Goal: Task Accomplishment & Management: Complete application form

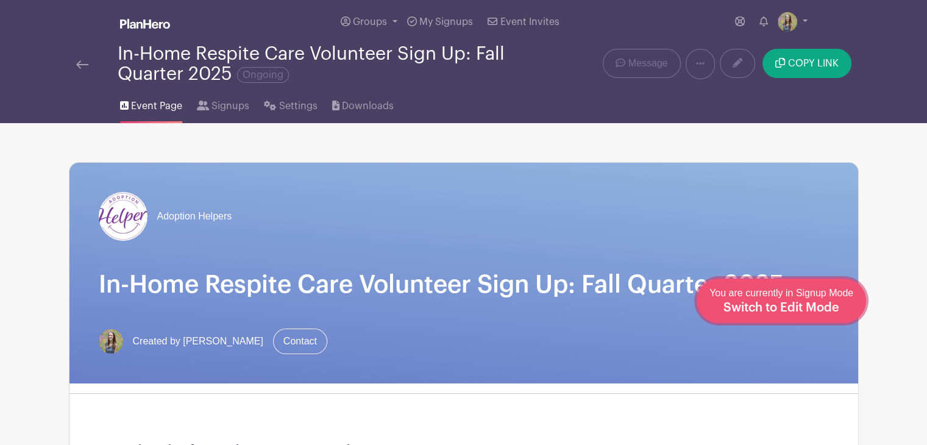
click at [810, 313] on div "You are currently in Signup Mode Switch to Edit Mode" at bounding box center [781, 301] width 144 height 30
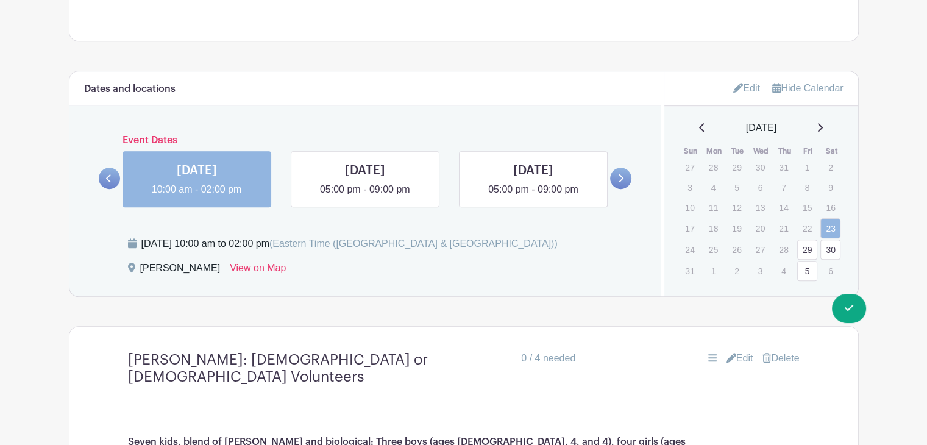
scroll to position [712, 0]
click at [822, 128] on icon at bounding box center [819, 127] width 6 height 10
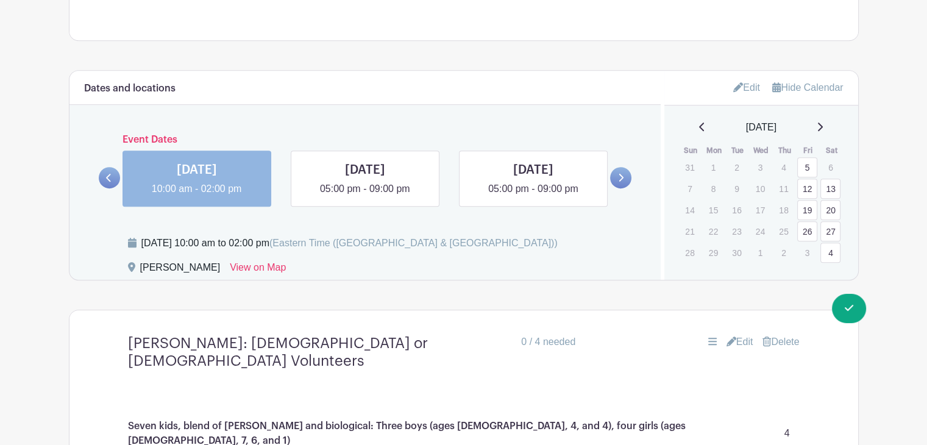
click at [822, 128] on div "[DATE]" at bounding box center [761, 127] width 165 height 15
click at [823, 129] on icon at bounding box center [820, 126] width 5 height 9
click at [823, 129] on icon at bounding box center [819, 127] width 6 height 10
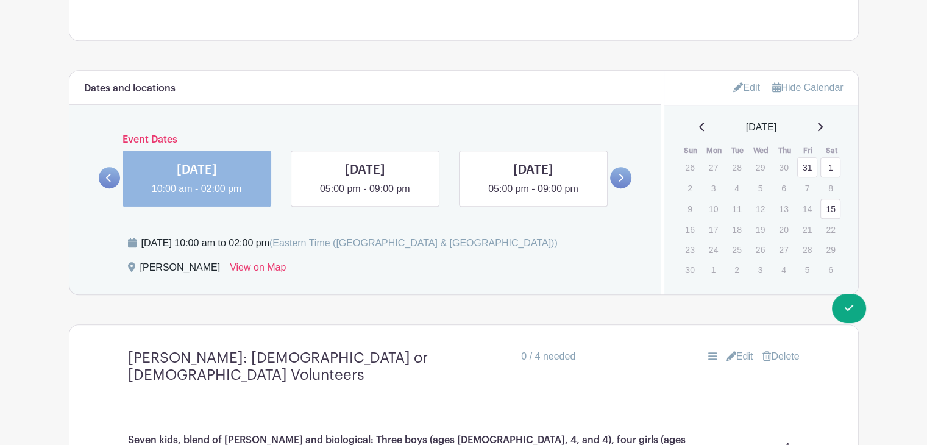
click at [823, 129] on icon at bounding box center [820, 126] width 5 height 9
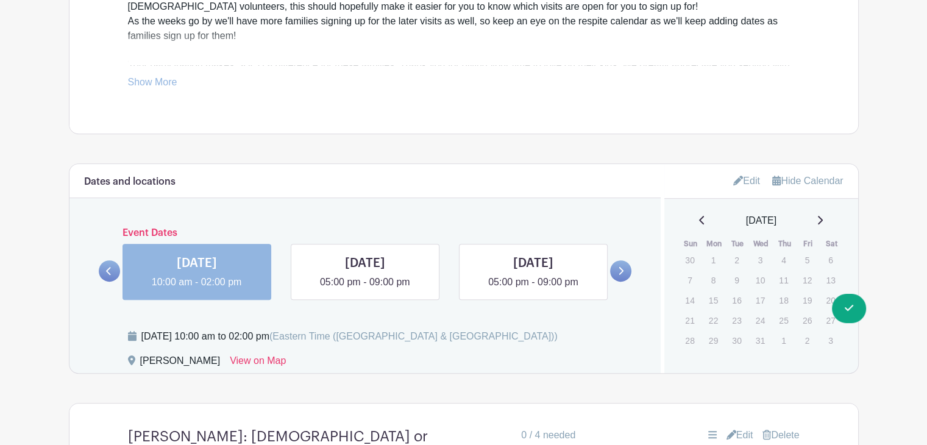
scroll to position [642, 0]
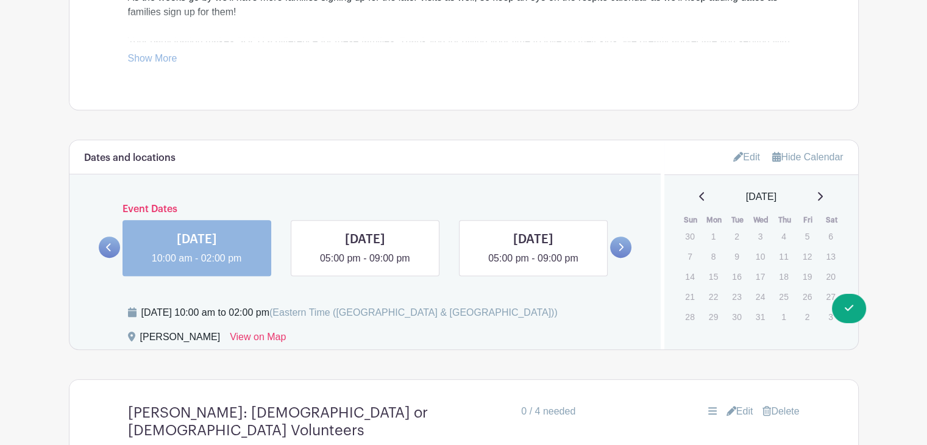
click at [737, 156] on link "Edit" at bounding box center [746, 157] width 27 height 20
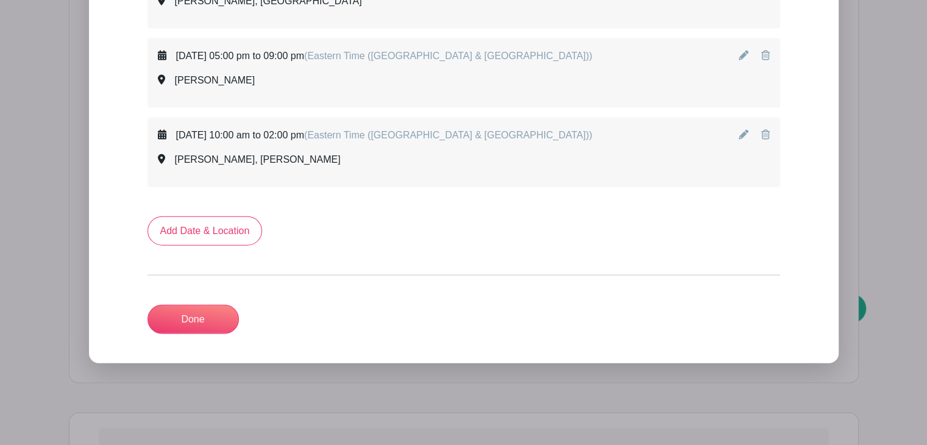
scroll to position [2750, 0]
click at [224, 230] on link "Add Date & Location" at bounding box center [204, 231] width 115 height 29
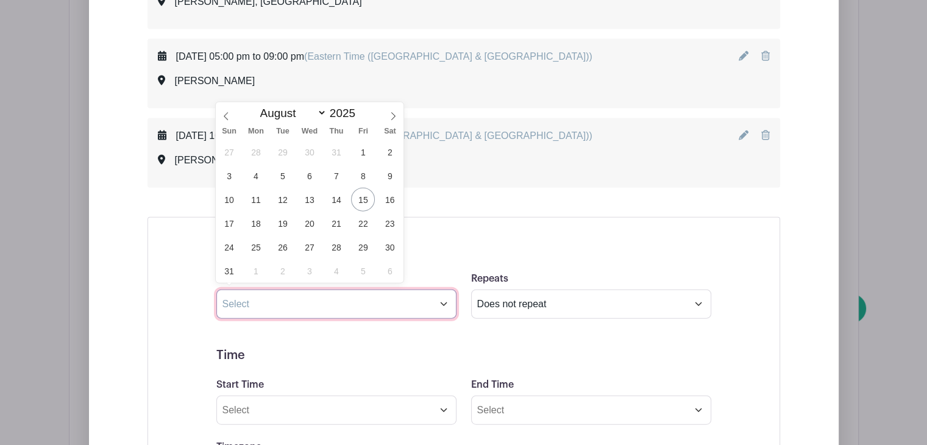
click at [299, 299] on input "text" at bounding box center [336, 303] width 240 height 29
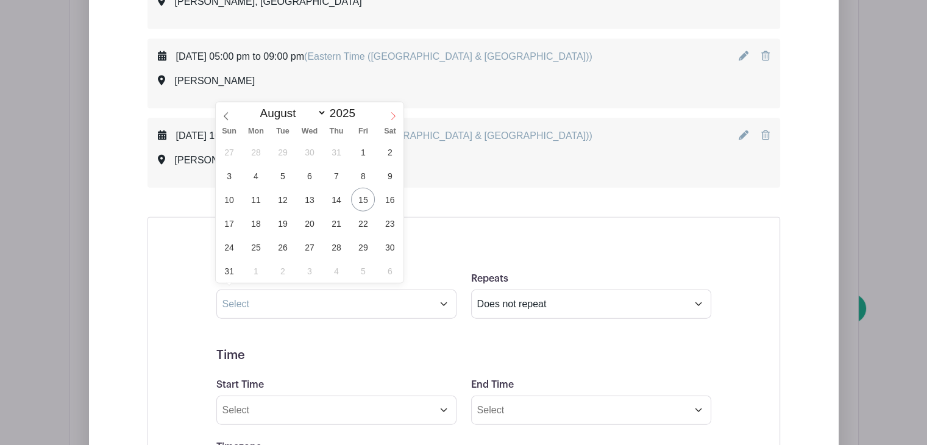
click at [394, 116] on icon at bounding box center [393, 116] width 9 height 9
select select "11"
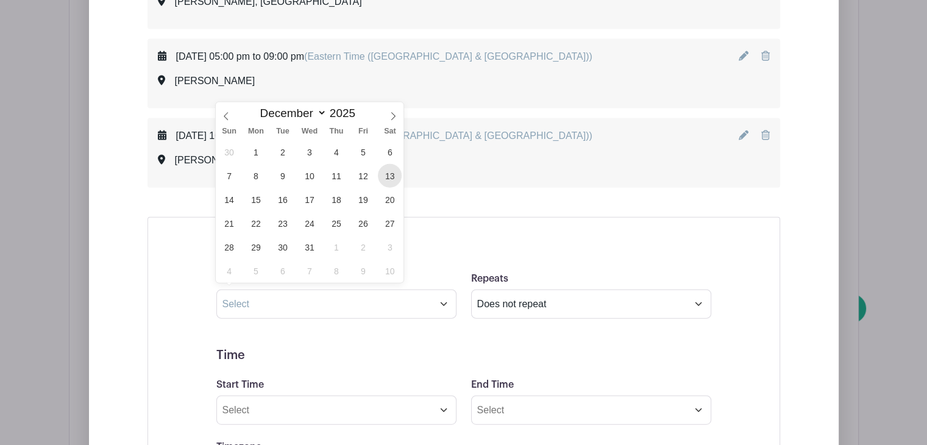
click at [394, 169] on span "13" at bounding box center [390, 176] width 24 height 24
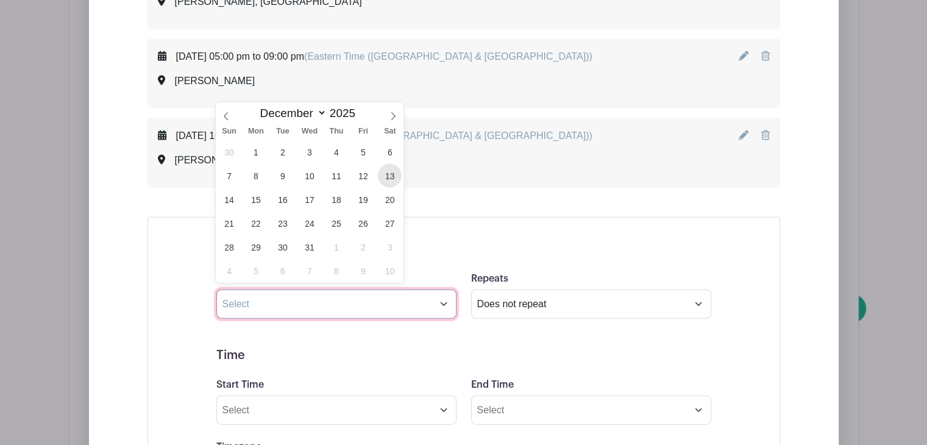
type input "[DATE]"
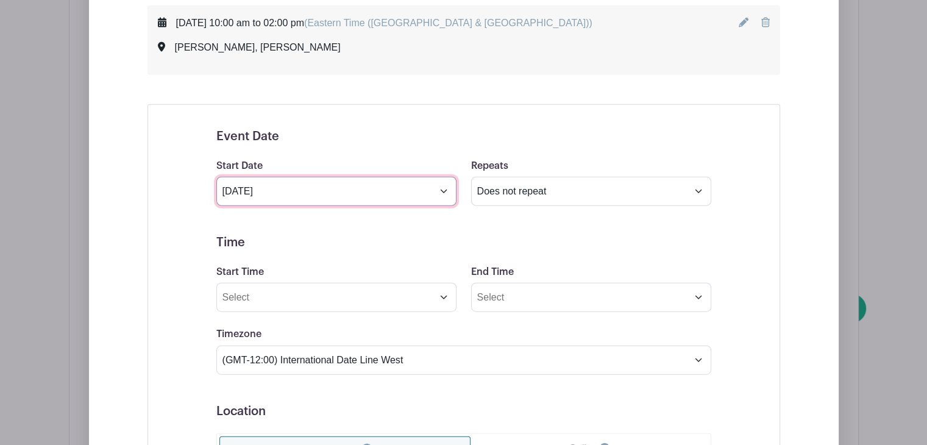
scroll to position [2864, 0]
click at [494, 238] on h5 "Time" at bounding box center [463, 242] width 495 height 15
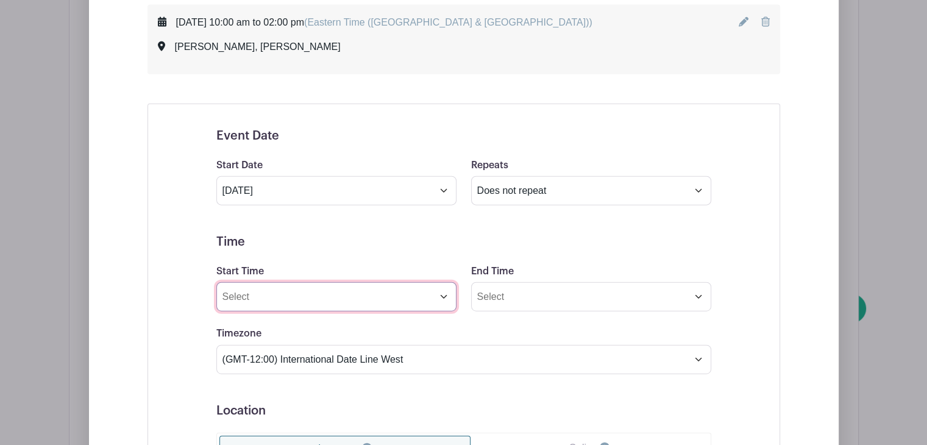
click at [327, 293] on input "Start Time" at bounding box center [336, 296] width 240 height 29
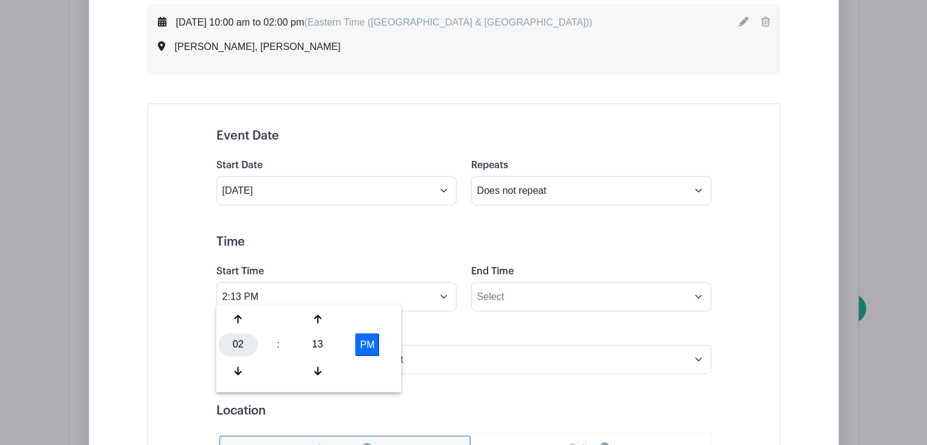
click at [246, 336] on div "02" at bounding box center [238, 344] width 40 height 23
click at [275, 339] on div "05" at bounding box center [283, 344] width 41 height 23
click at [304, 337] on div "13" at bounding box center [318, 344] width 40 height 23
click at [237, 322] on div "00" at bounding box center [238, 319] width 41 height 23
type input "5:00 PM"
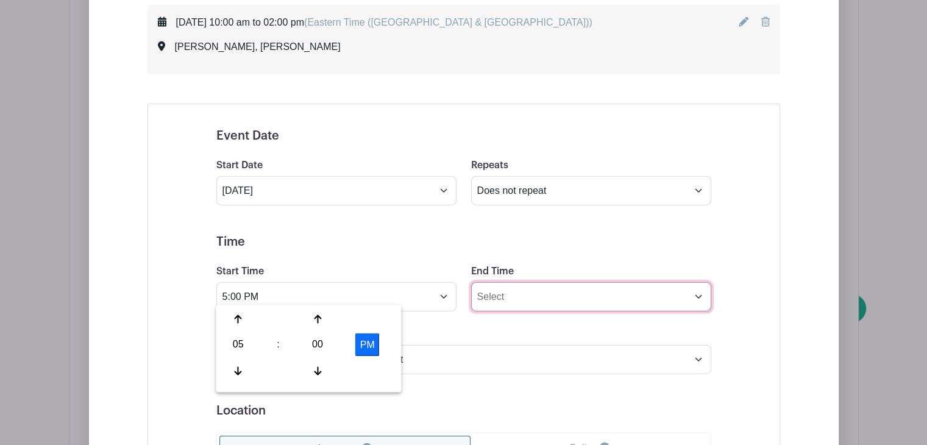
click at [510, 294] on input "End Time" at bounding box center [591, 296] width 240 height 29
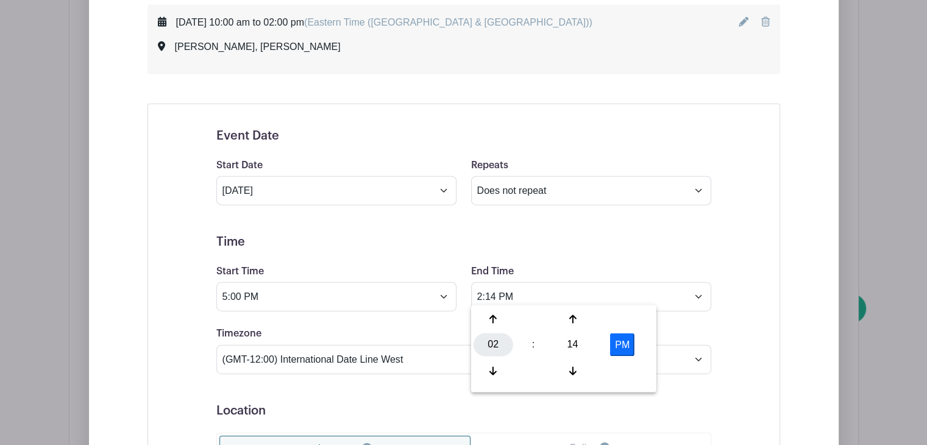
click at [497, 344] on div "02" at bounding box center [493, 344] width 40 height 23
click at [534, 373] on div "09" at bounding box center [539, 370] width 41 height 23
click at [575, 342] on div "14" at bounding box center [573, 344] width 40 height 23
click at [495, 311] on div "00" at bounding box center [493, 319] width 41 height 23
type input "9:00 PM"
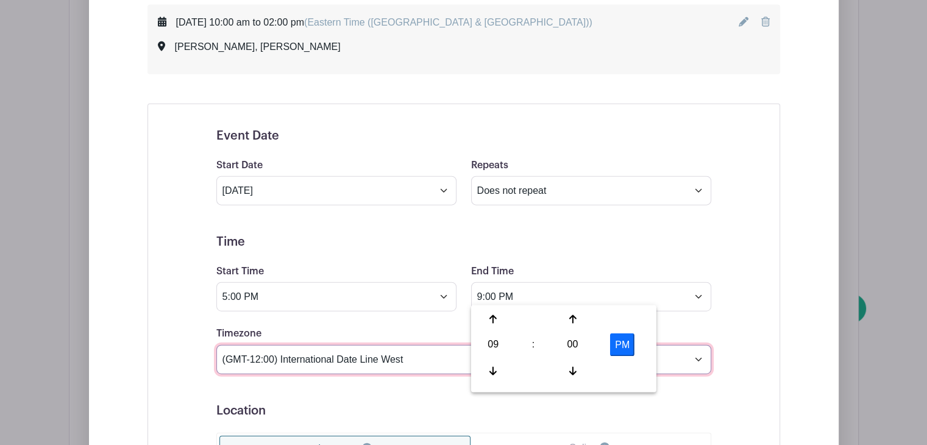
click at [383, 347] on select "(GMT-12:00) International Date Line West (GMT-11:00) [US_STATE] (GMT-11:00) [GE…" at bounding box center [463, 359] width 495 height 29
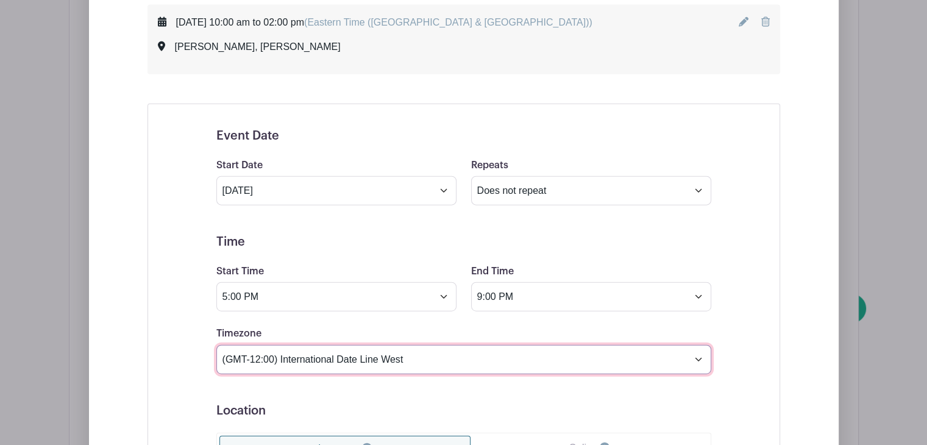
select select "Eastern Time ([GEOGRAPHIC_DATA] & [GEOGRAPHIC_DATA])"
click at [216, 345] on select "(GMT-12:00) International Date Line West (GMT-11:00) [US_STATE] (GMT-11:00) [GE…" at bounding box center [463, 359] width 495 height 29
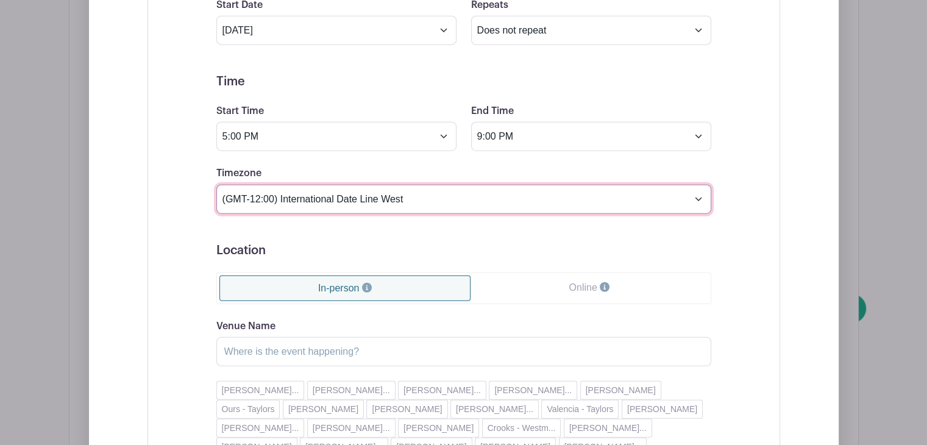
scroll to position [3059, 0]
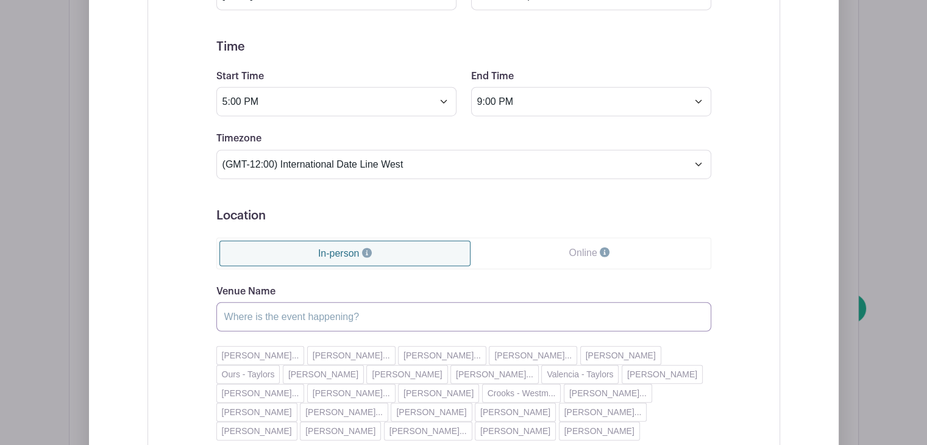
click at [271, 312] on input "Venue Name" at bounding box center [463, 316] width 495 height 29
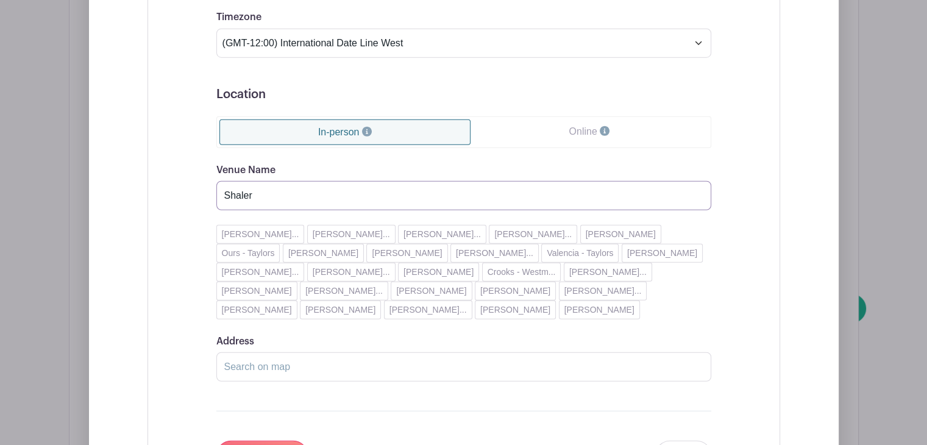
scroll to position [3221, 0]
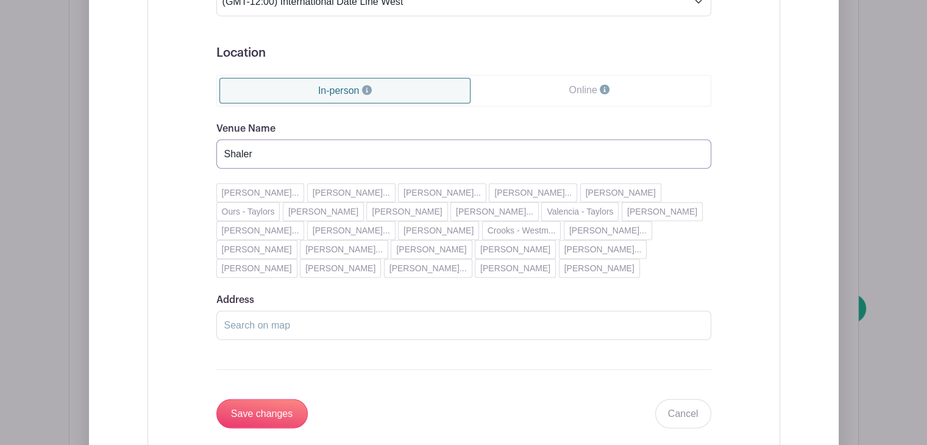
type input "Shaler"
click at [249, 322] on input "Address" at bounding box center [463, 325] width 495 height 29
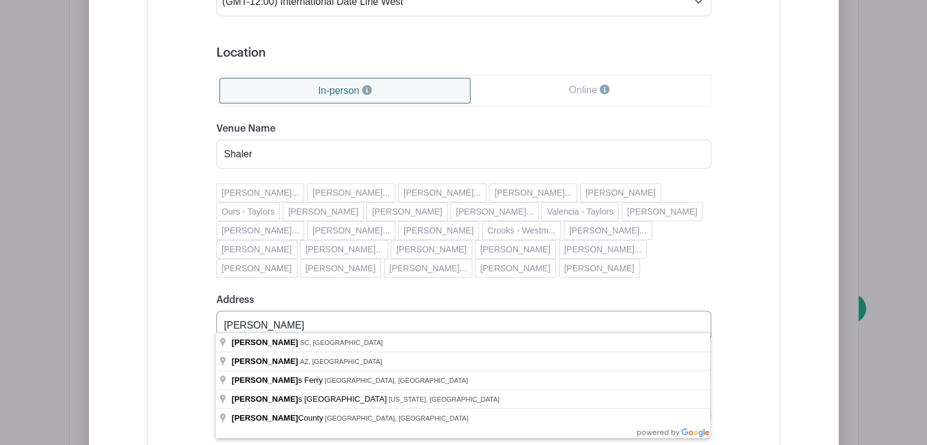
type input "[PERSON_NAME]"
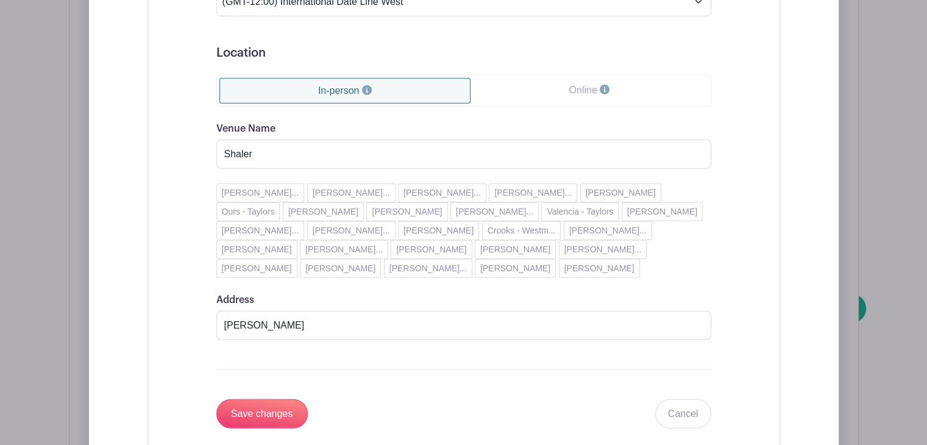
click at [189, 235] on div "Event Date Start Date [DATE] Repeats Does not repeat Daily Weekly Monthly on da…" at bounding box center [463, 99] width 553 height 687
click at [266, 409] on input "Save changes" at bounding box center [261, 413] width 91 height 29
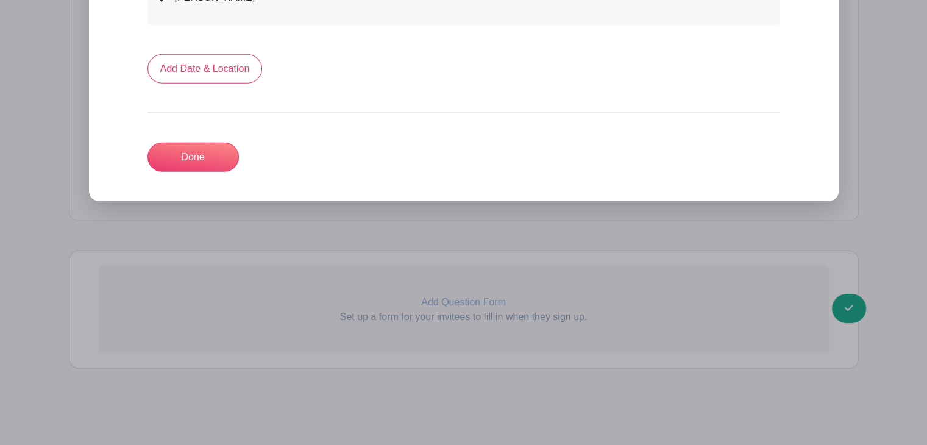
scroll to position [2986, 0]
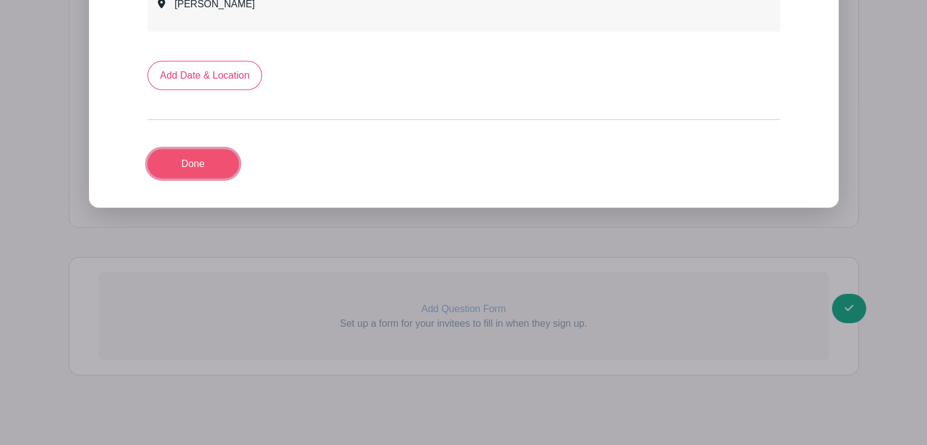
click at [195, 157] on link "Done" at bounding box center [192, 163] width 91 height 29
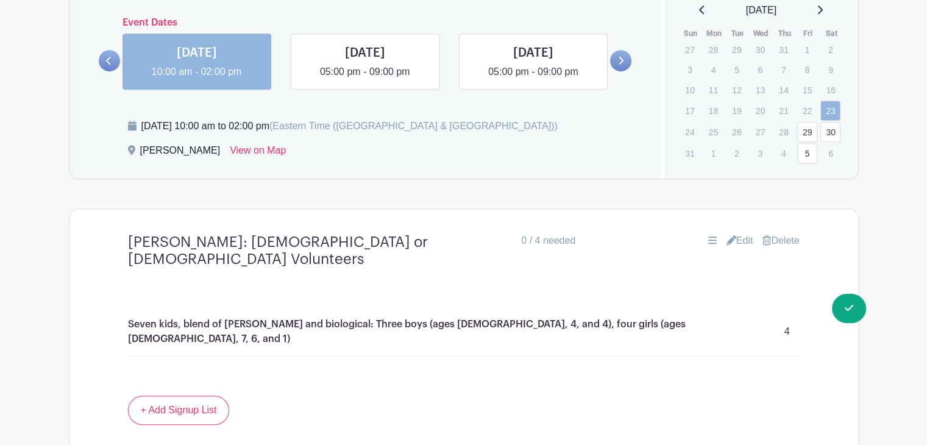
scroll to position [807, 0]
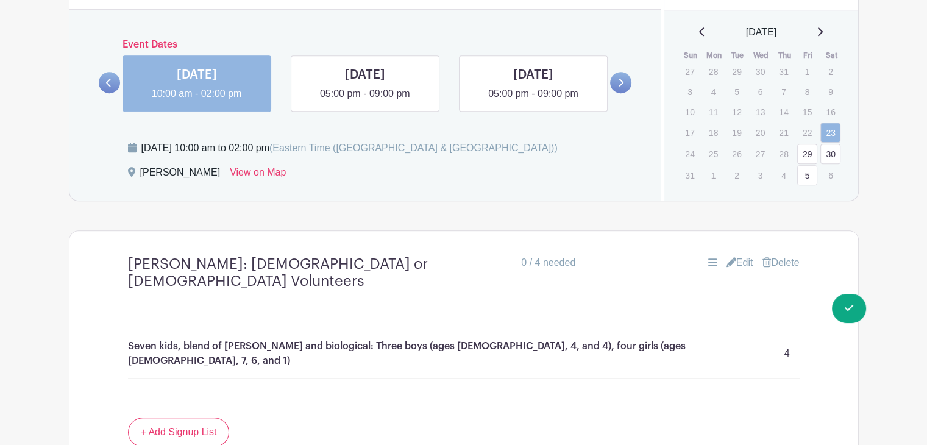
click at [820, 30] on icon at bounding box center [819, 32] width 6 height 10
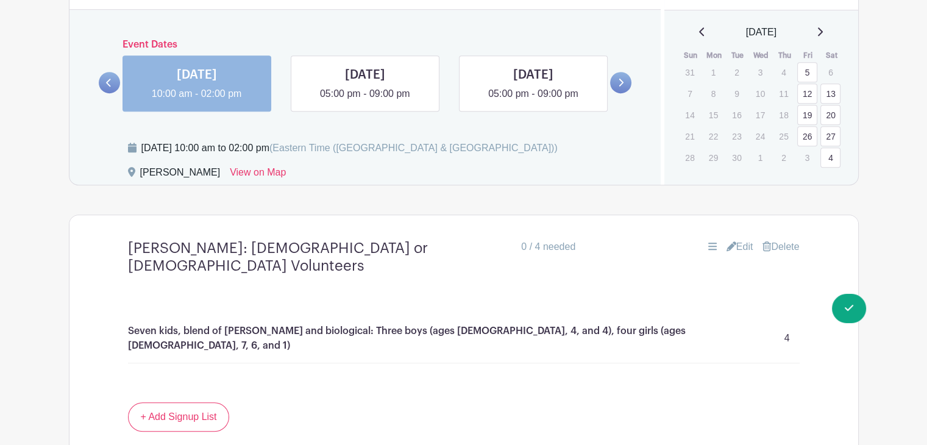
click at [823, 32] on icon at bounding box center [819, 32] width 6 height 10
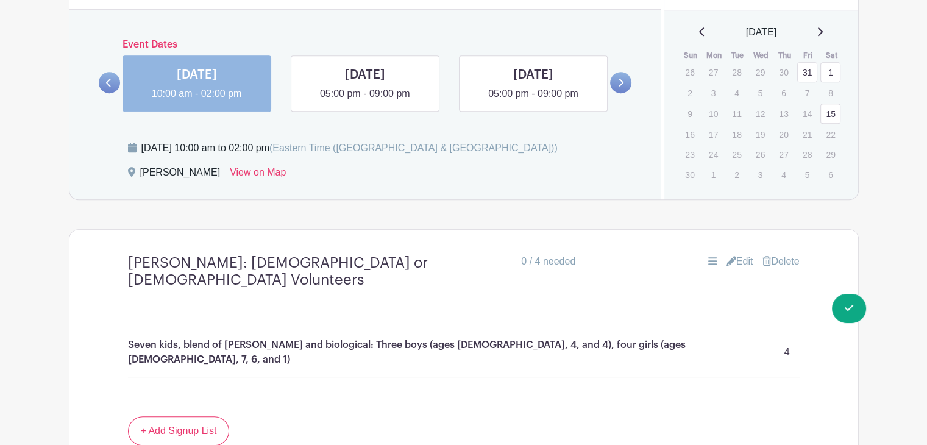
click at [823, 32] on icon at bounding box center [819, 32] width 6 height 10
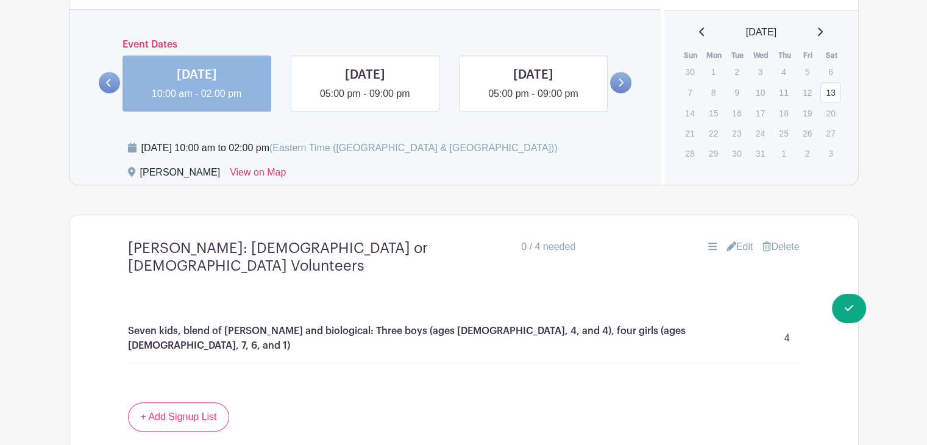
click at [832, 91] on link "13" at bounding box center [830, 92] width 20 height 20
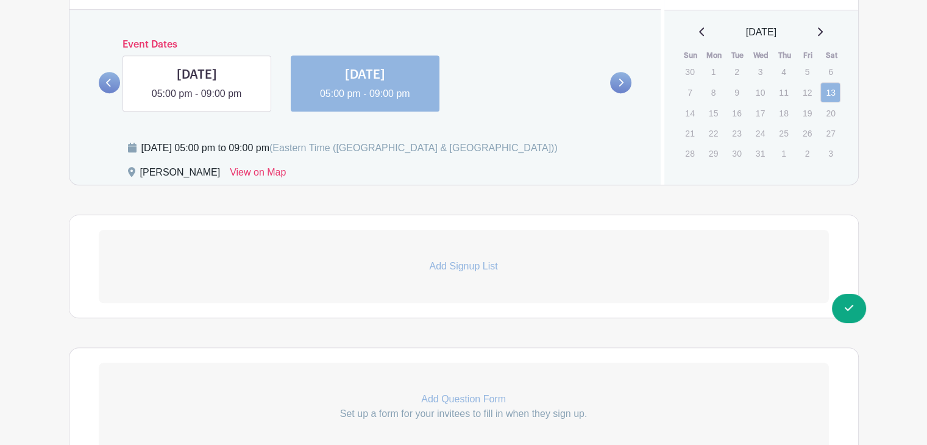
click at [529, 261] on p "Add Signup List" at bounding box center [464, 266] width 730 height 15
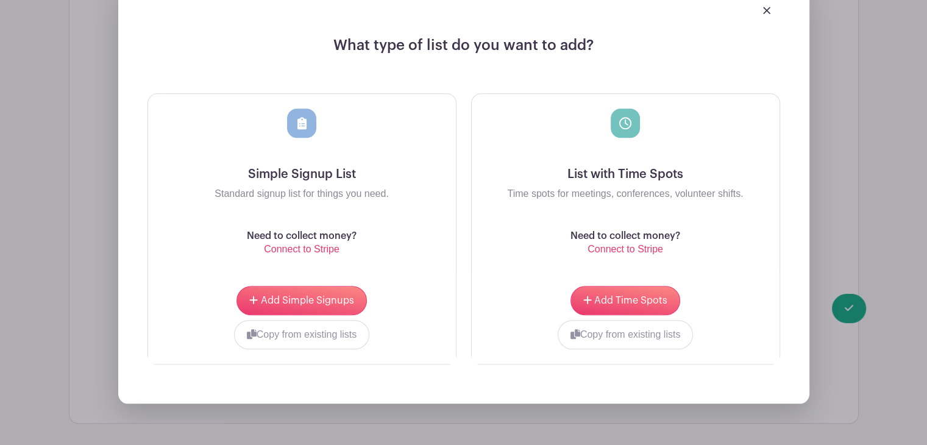
scroll to position [1092, 0]
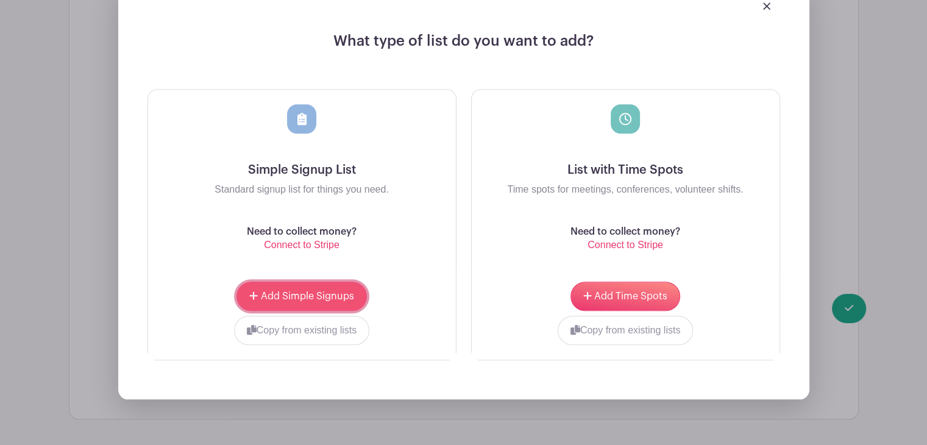
click at [315, 303] on button "Add Simple Signups" at bounding box center [301, 296] width 130 height 29
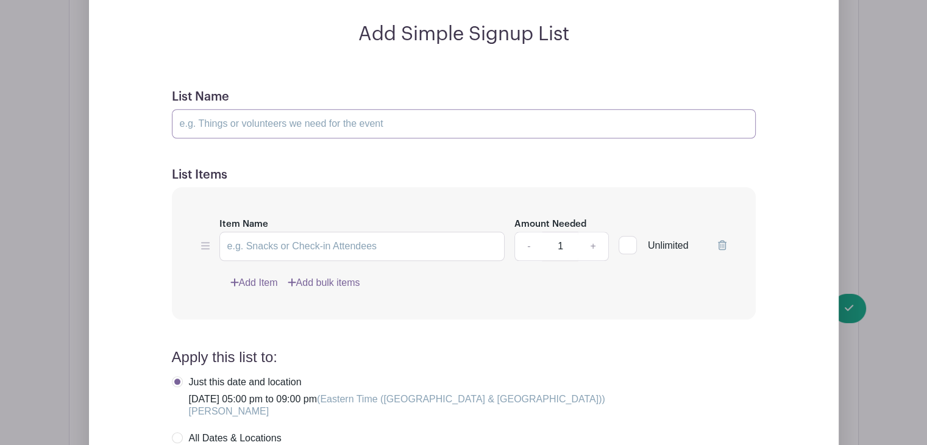
click at [216, 120] on input "List Name" at bounding box center [464, 123] width 584 height 29
type input "[DEMOGRAPHIC_DATA]: [DEMOGRAPHIC_DATA] volunteers"
click at [238, 234] on input "Item Name" at bounding box center [362, 246] width 286 height 29
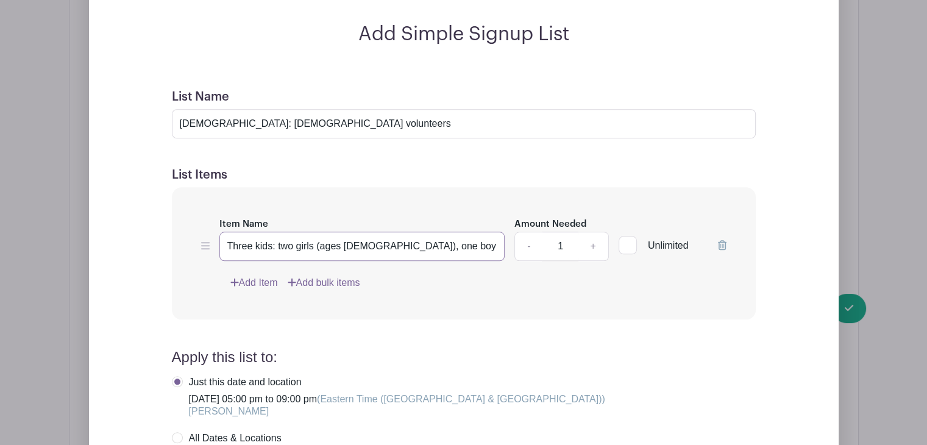
type input "Three kids: two girls (ages [DEMOGRAPHIC_DATA]), one boy (age [DEMOGRAPHIC_DATA…"
click at [596, 247] on link "+" at bounding box center [593, 246] width 30 height 29
type input "3"
click at [492, 305] on div "Item Name Three kids: two girls (ages [DEMOGRAPHIC_DATA]), one boy (age [DEMOGR…" at bounding box center [464, 253] width 584 height 132
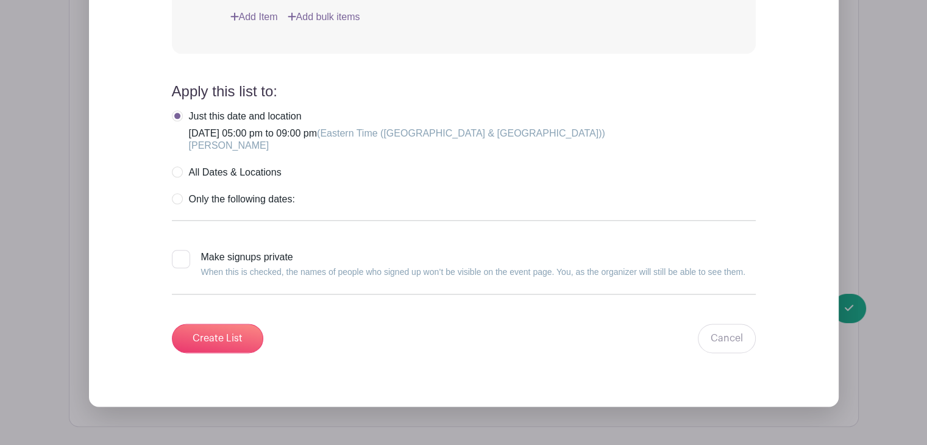
scroll to position [1465, 0]
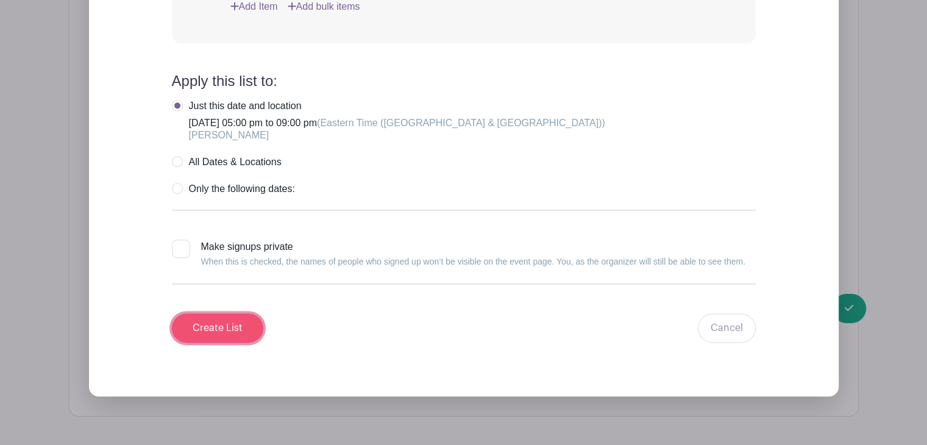
click at [200, 322] on input "Create List" at bounding box center [217, 327] width 91 height 29
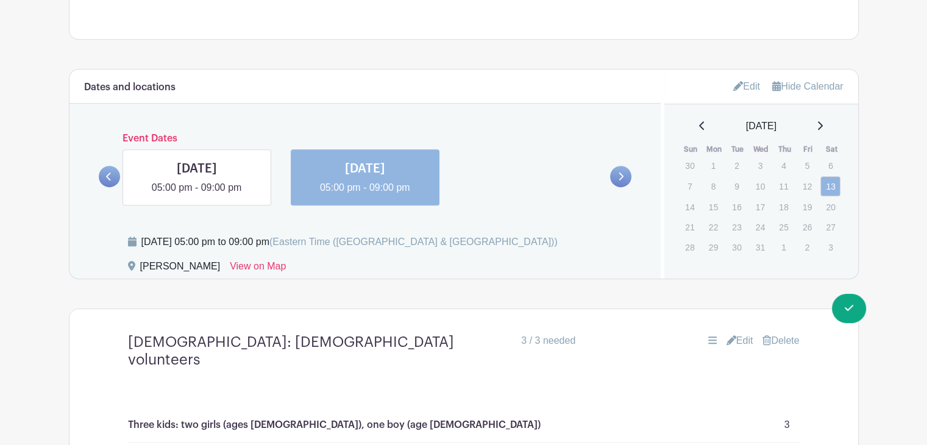
scroll to position [712, 0]
click at [110, 174] on icon at bounding box center [108, 177] width 5 height 8
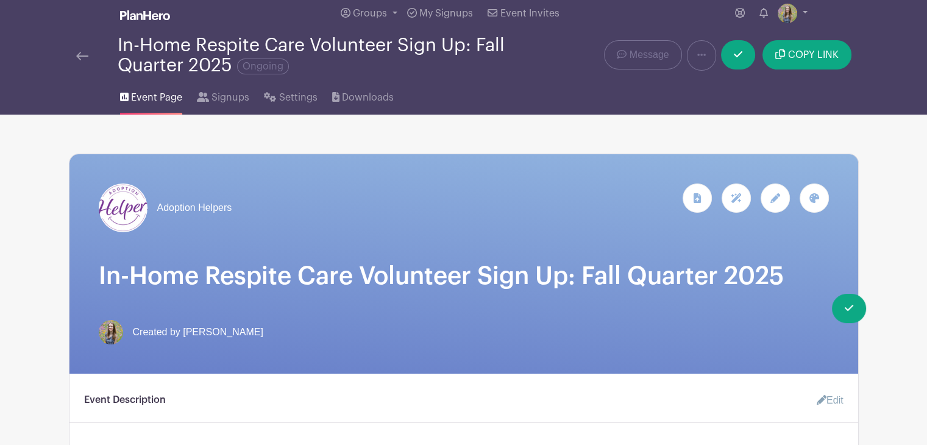
scroll to position [0, 0]
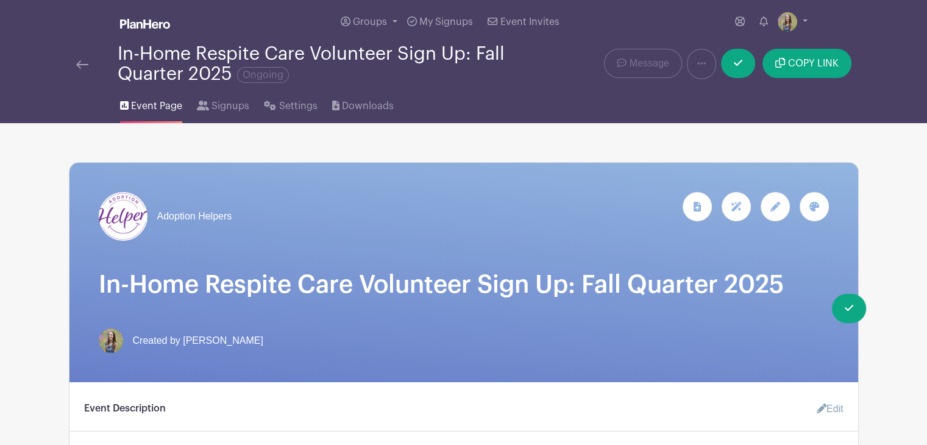
click at [79, 58] on link at bounding box center [82, 64] width 12 height 15
